Goal: Information Seeking & Learning: Learn about a topic

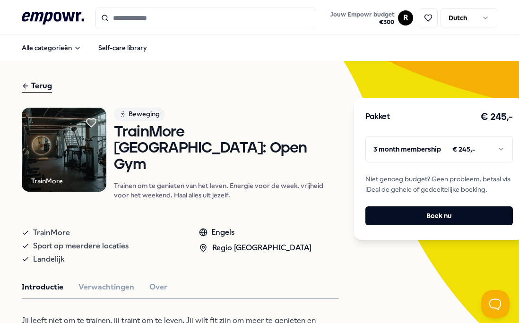
click at [47, 85] on div "Terug" at bounding box center [37, 86] width 30 height 13
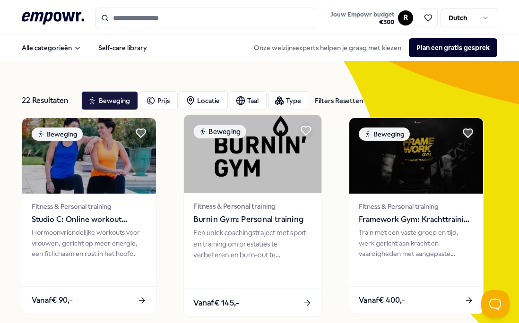
click at [222, 232] on div "Een uniek coachingstraject met sport en training om prestaties te verbeteren en…" at bounding box center [252, 244] width 118 height 33
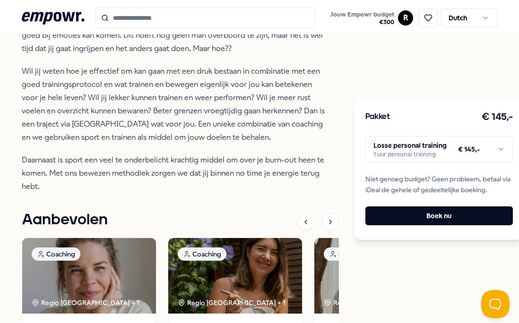
scroll to position [351, 0]
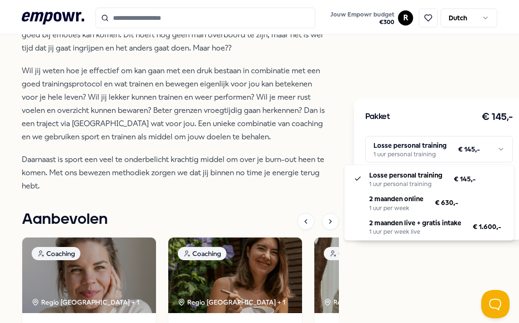
click at [444, 149] on html ".empowr-logo_svg__cls-1{fill:#03032f} Jouw Empowr budget € 300 R Dutch Alle cat…" at bounding box center [259, 161] width 519 height 323
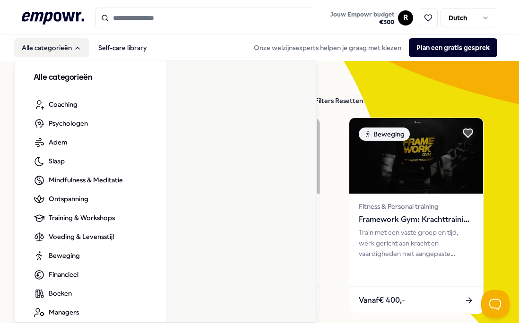
click at [71, 46] on button "Alle categorieën" at bounding box center [51, 47] width 75 height 19
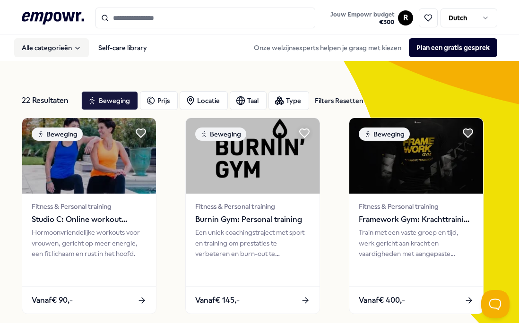
click at [71, 46] on button "Alle categorieën" at bounding box center [51, 47] width 75 height 19
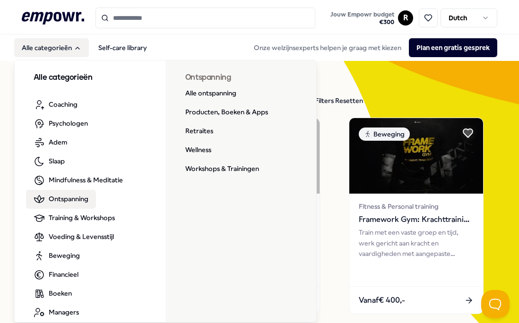
scroll to position [10, 0]
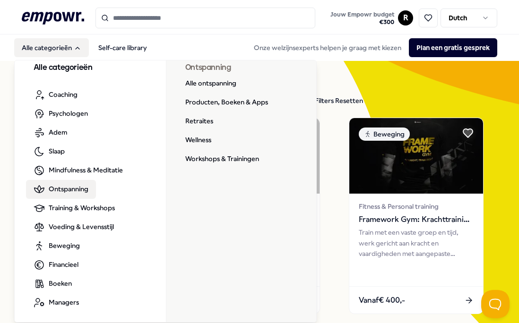
click at [70, 186] on span "Ontspanning" at bounding box center [69, 189] width 40 height 10
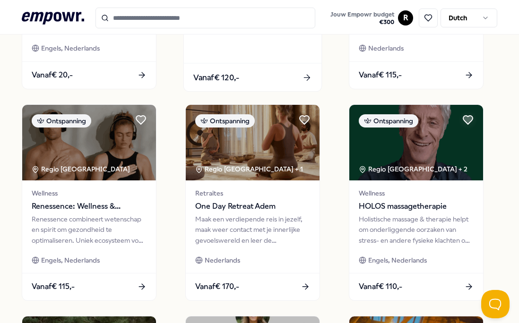
scroll to position [452, 0]
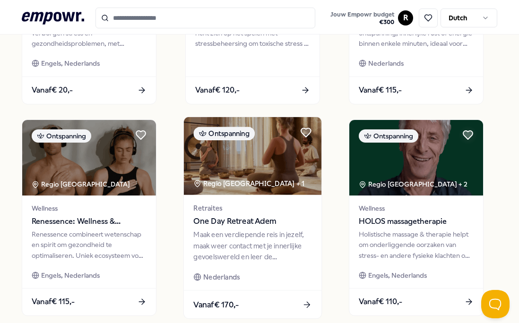
click at [243, 228] on div "Retraites One Day Retreat Adem Maak een verdiepende reis in jezelf, maak weer c…" at bounding box center [252, 242] width 137 height 95
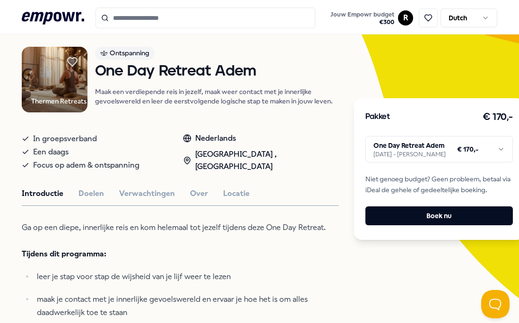
click at [413, 136] on div "Pakket € 170,- One Day Retreat Adem [DATE] - Thermen Berendonck € 170,- Niet ge…" at bounding box center [439, 169] width 170 height 142
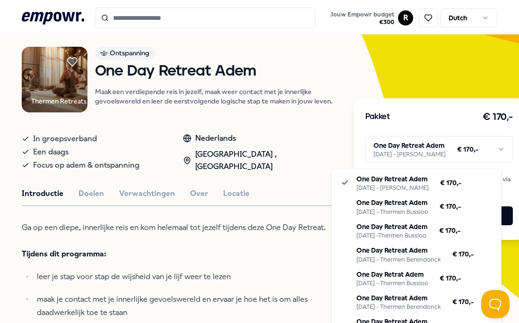
click at [408, 151] on html ".empowr-logo_svg__cls-1{fill:#03032f} Jouw Empowr budget € 300 R Dutch Alle cat…" at bounding box center [259, 161] width 519 height 323
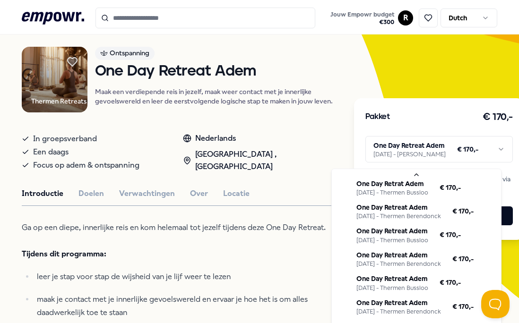
scroll to position [168, 0]
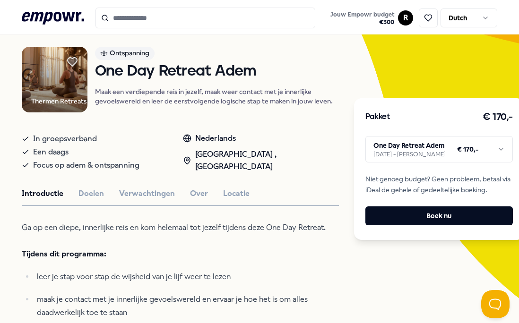
click at [350, 89] on html ".empowr-logo_svg__cls-1{fill:#03032f} Jouw Empowr budget € 300 R Dutch Alle cat…" at bounding box center [259, 161] width 519 height 323
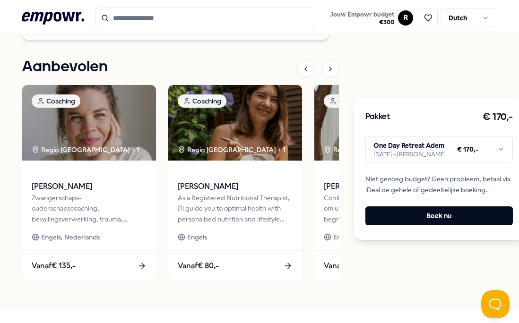
scroll to position [1477, 0]
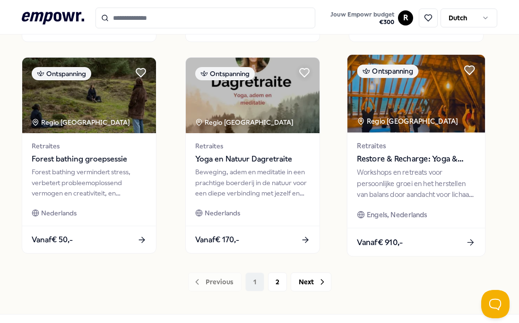
scroll to position [695, 0]
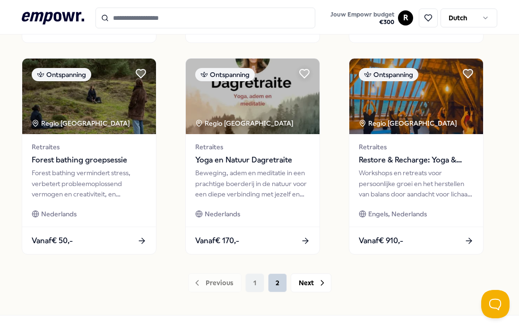
click at [282, 286] on button "2" at bounding box center [277, 282] width 19 height 19
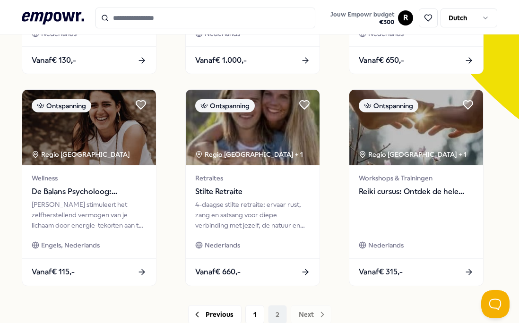
scroll to position [279, 0]
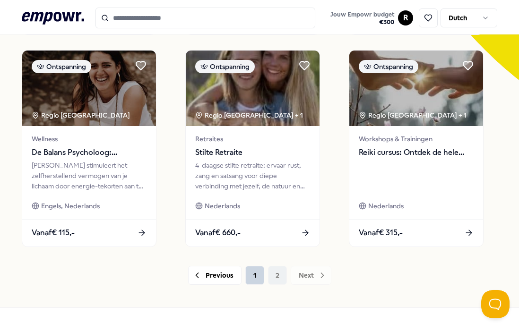
click at [254, 278] on button "1" at bounding box center [254, 275] width 19 height 19
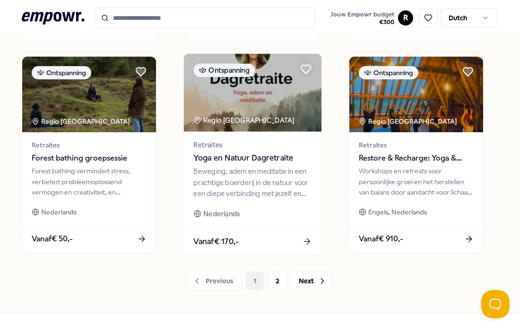
scroll to position [695, 0]
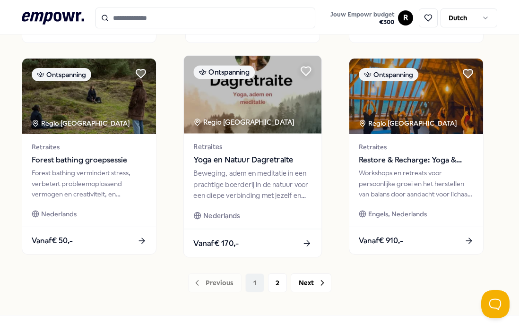
click at [261, 163] on span "Yoga en Natuur Dagretraite" at bounding box center [252, 160] width 118 height 12
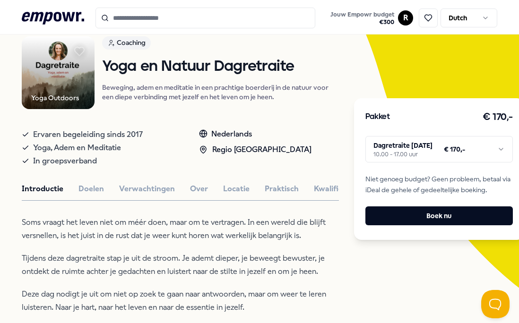
scroll to position [73, 0]
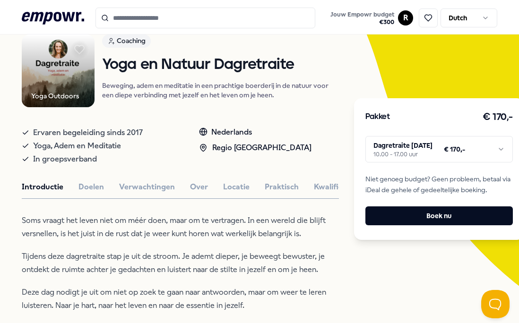
click at [431, 151] on html ".empowr-logo_svg__cls-1{fill:#03032f} Jouw Empowr budget € 300 R Dutch Alle cat…" at bounding box center [259, 161] width 519 height 323
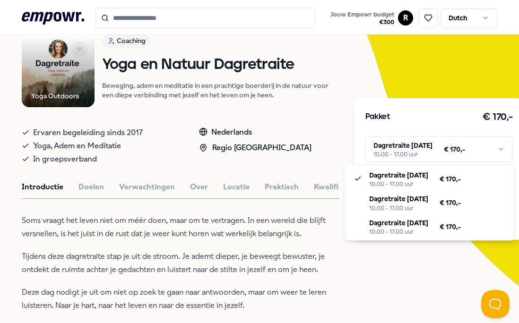
click at [406, 254] on html ".empowr-logo_svg__cls-1{fill:#03032f} Jouw Empowr budget € 300 R Dutch Alle cat…" at bounding box center [259, 161] width 519 height 323
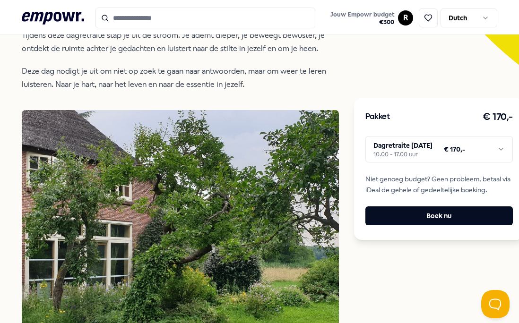
scroll to position [290, 0]
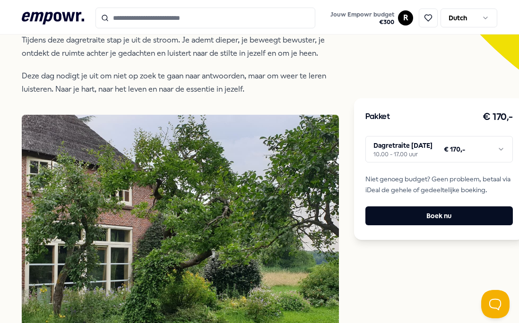
click at [346, 170] on img at bounding box center [346, 176] width 0 height 123
click at [346, 171] on img at bounding box center [346, 176] width 0 height 123
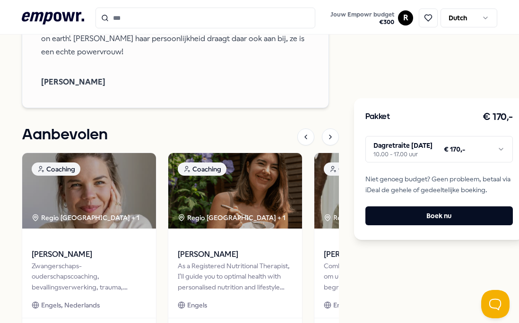
scroll to position [1548, 0]
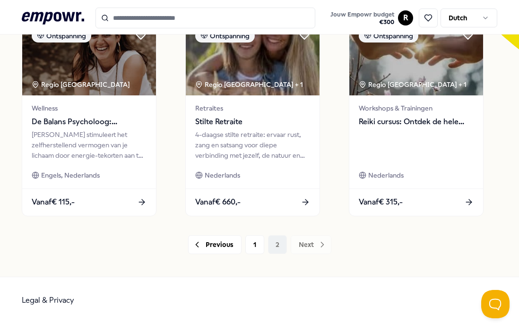
scroll to position [733, 0]
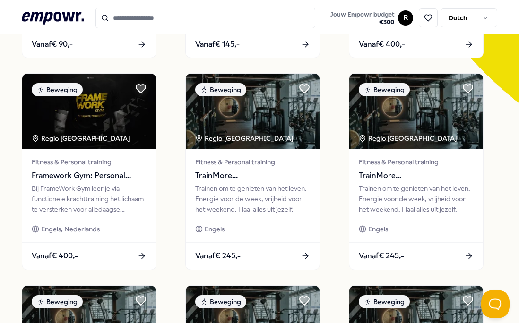
scroll to position [6, 0]
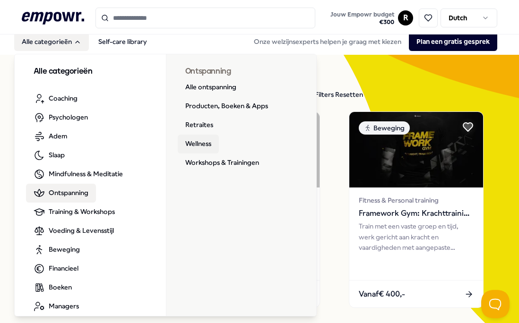
click at [198, 140] on link "Wellness" at bounding box center [198, 144] width 41 height 19
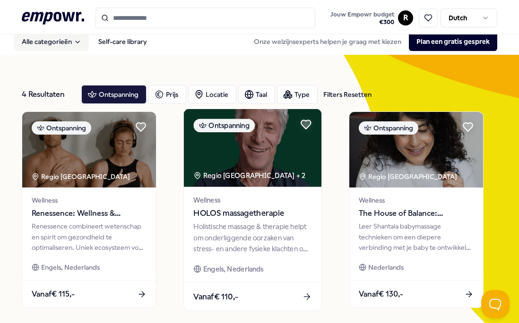
scroll to position [63, 0]
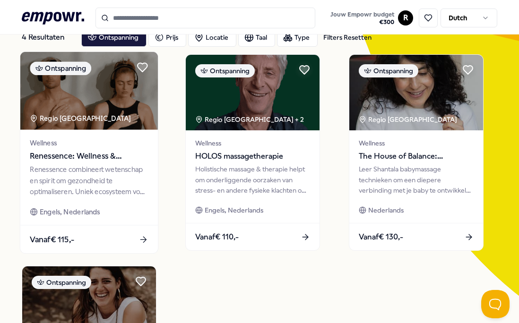
click at [93, 155] on span "Renessence: Wellness & Mindfulness" at bounding box center [89, 156] width 118 height 12
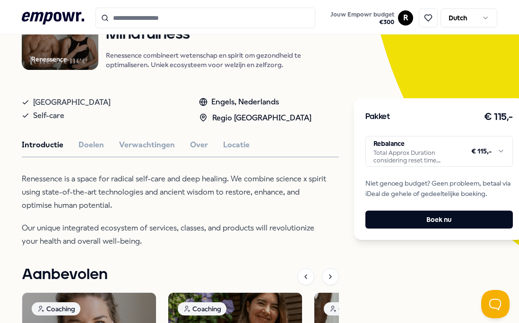
scroll to position [115, 0]
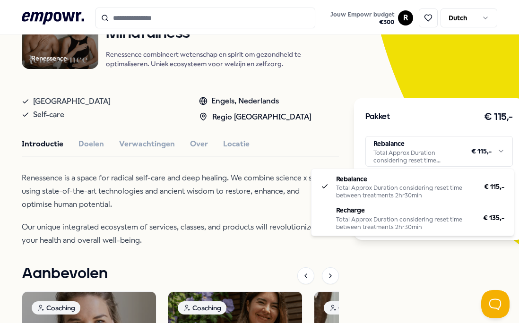
click at [408, 153] on html ".empowr-logo_svg__cls-1{fill:#03032f} Jouw Empowr budget € 300 R Dutch Alle cat…" at bounding box center [259, 161] width 519 height 323
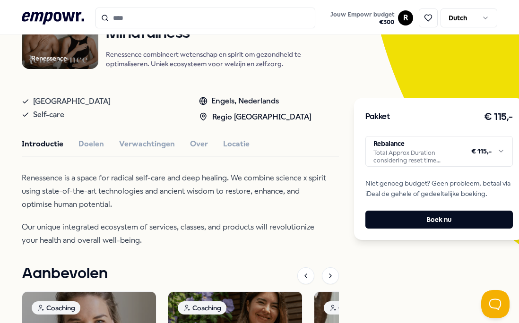
click at [384, 277] on html ".empowr-logo_svg__cls-1{fill:#03032f} Jouw Empowr budget € 300 R Dutch Alle cat…" at bounding box center [259, 161] width 519 height 323
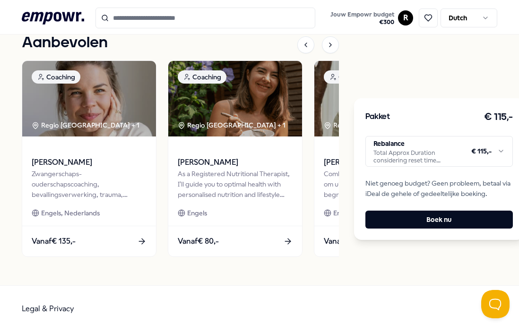
scroll to position [354, 0]
